Goal: Book appointment/travel/reservation

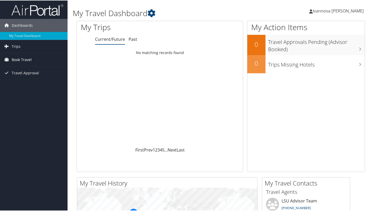
click at [24, 57] on span "Book Travel" at bounding box center [22, 59] width 20 height 13
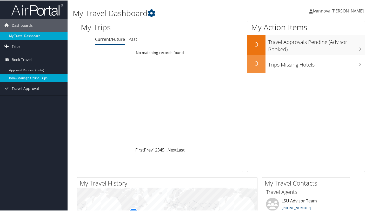
click at [32, 77] on link "Book/Manage Online Trips" at bounding box center [34, 78] width 68 height 8
click at [36, 77] on link "Book/Manage Online Trips" at bounding box center [34, 78] width 68 height 8
